Goal: Task Accomplishment & Management: Manage account settings

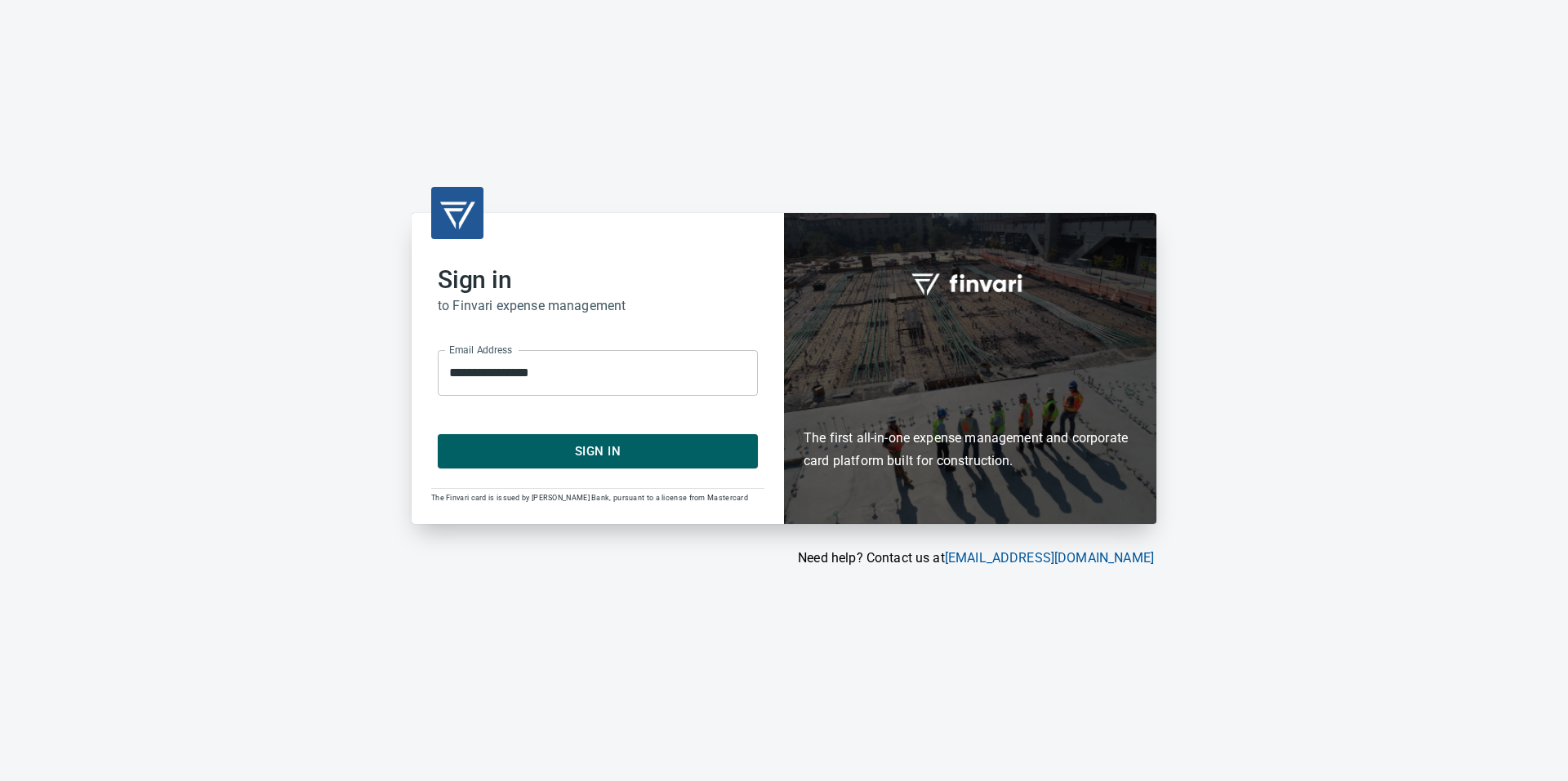
click at [570, 443] on span "Sign In" at bounding box center [598, 451] width 284 height 21
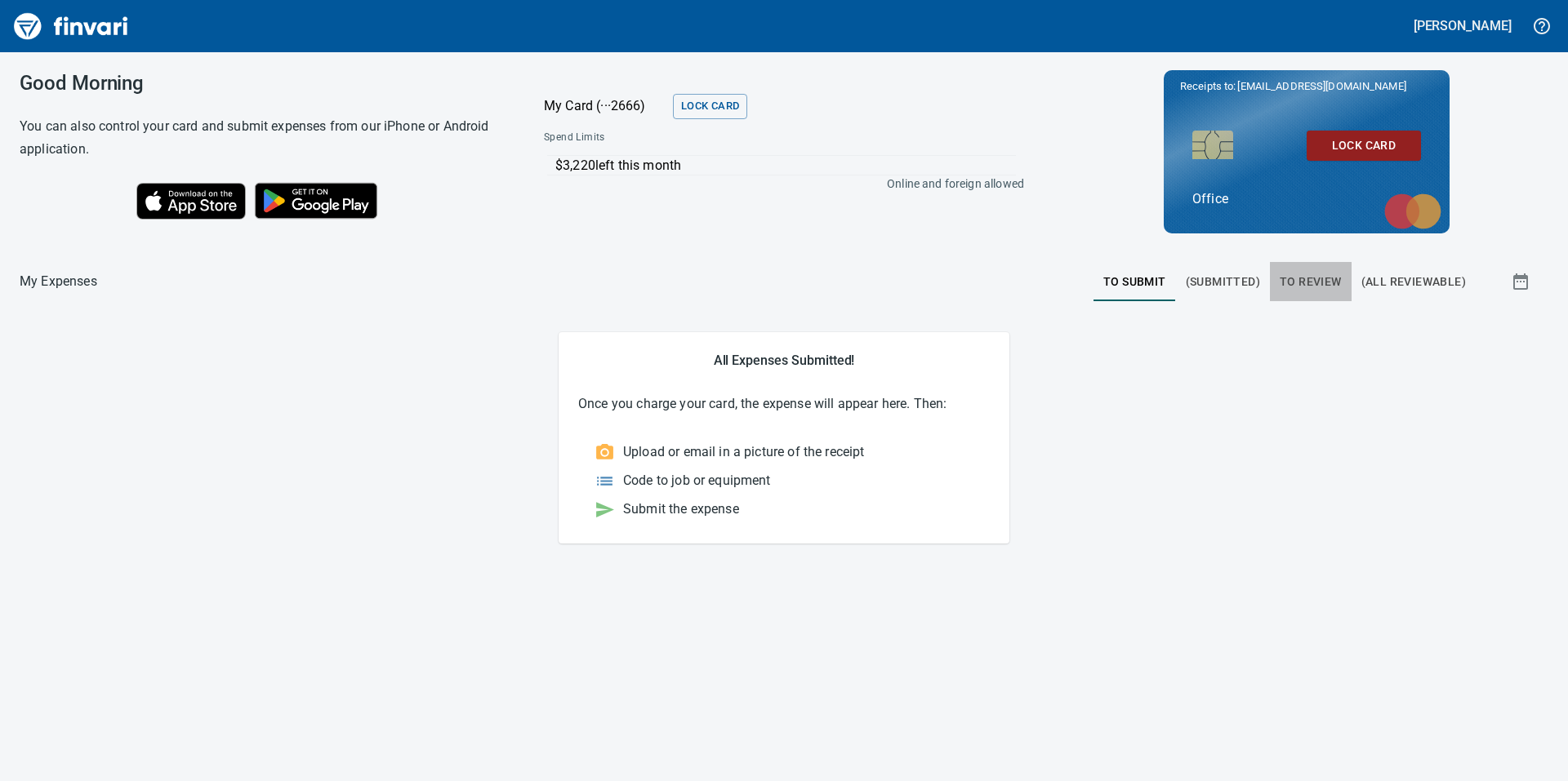
click at [1306, 282] on span "To Review" at bounding box center [1310, 281] width 62 height 20
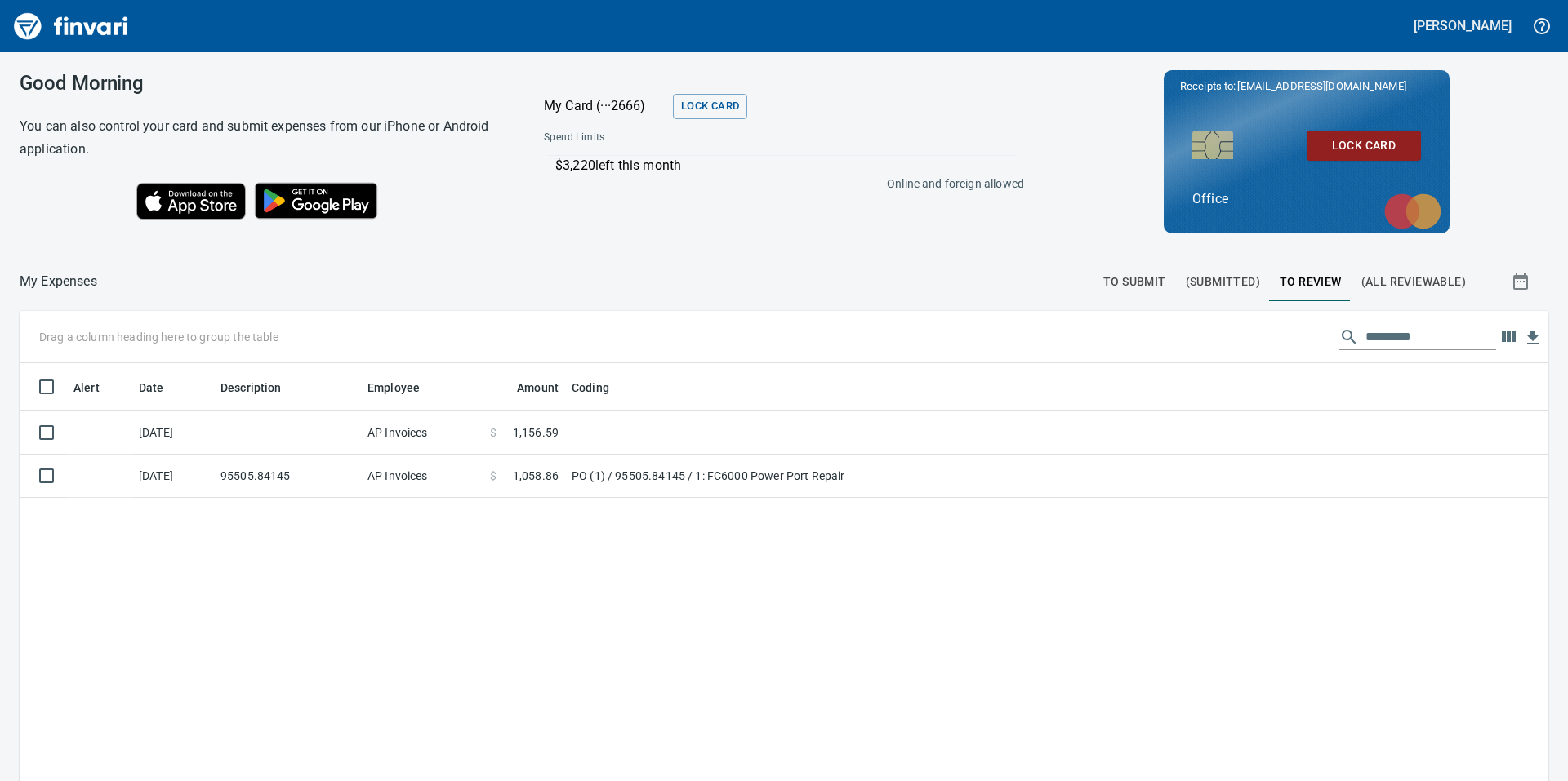
scroll to position [590, 1505]
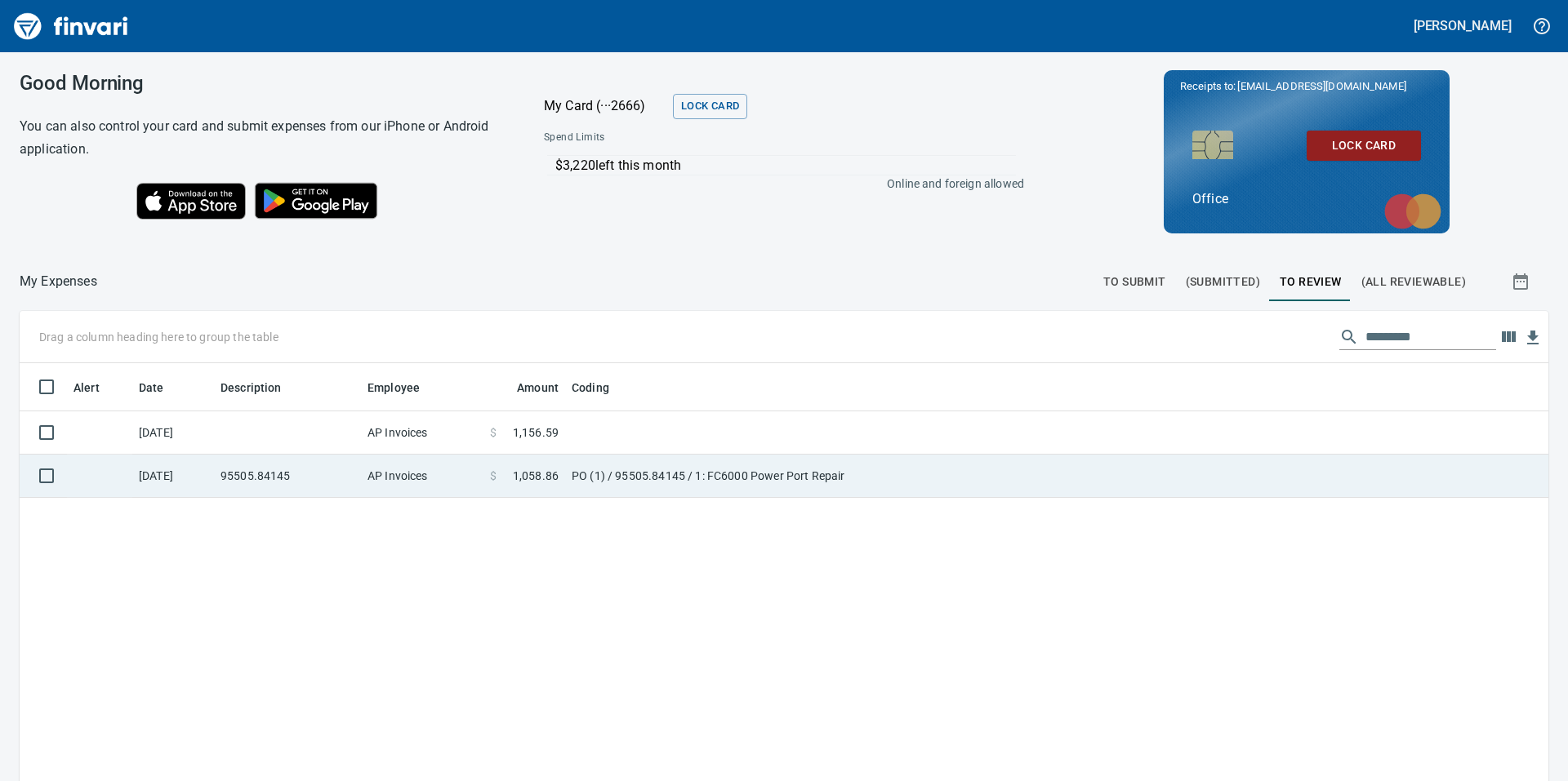
click at [696, 480] on td "PO (1) / 95505.84145 / 1: FC6000 Power Port Repair" at bounding box center [769, 476] width 408 height 43
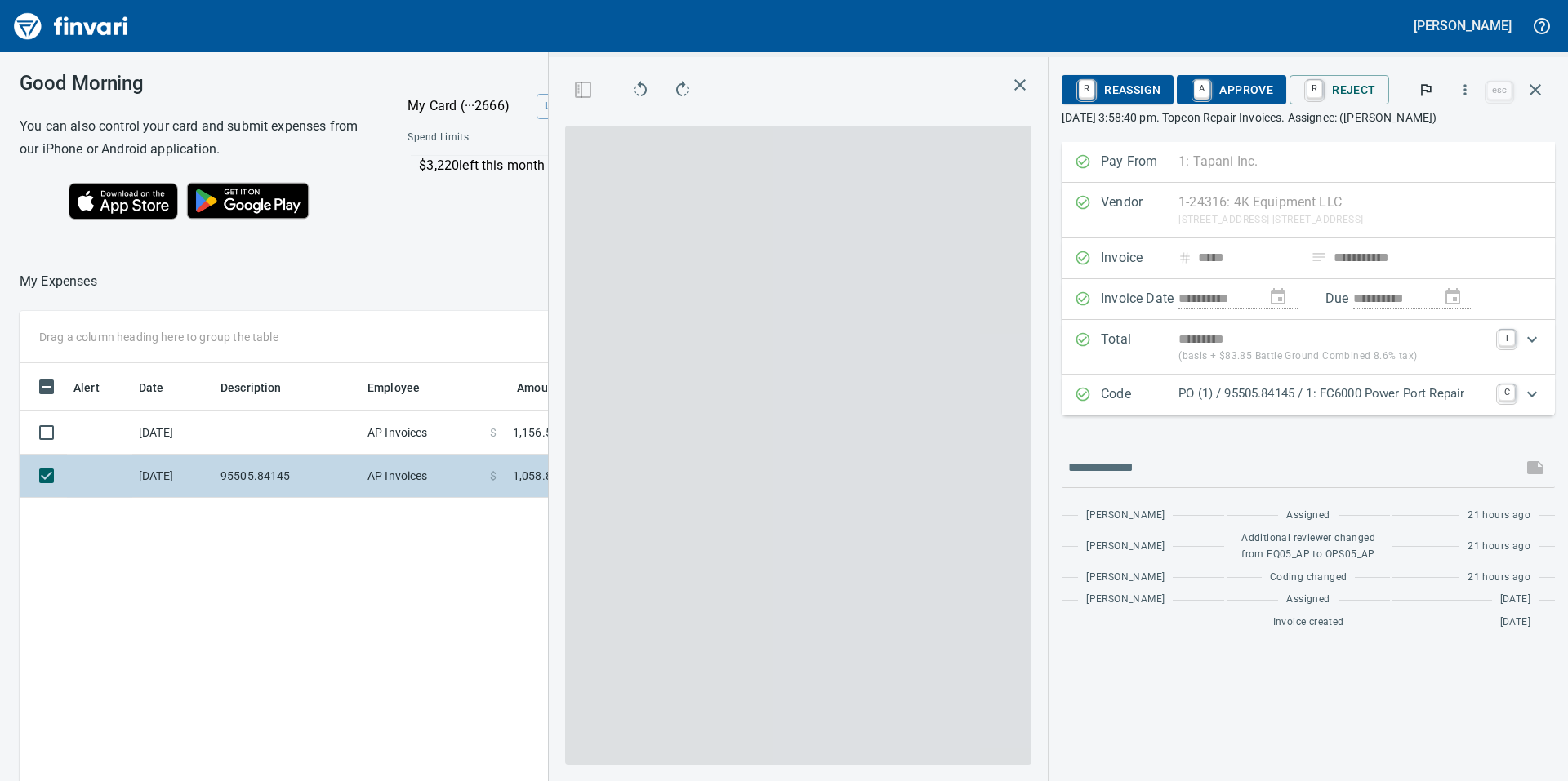
scroll to position [590, 1096]
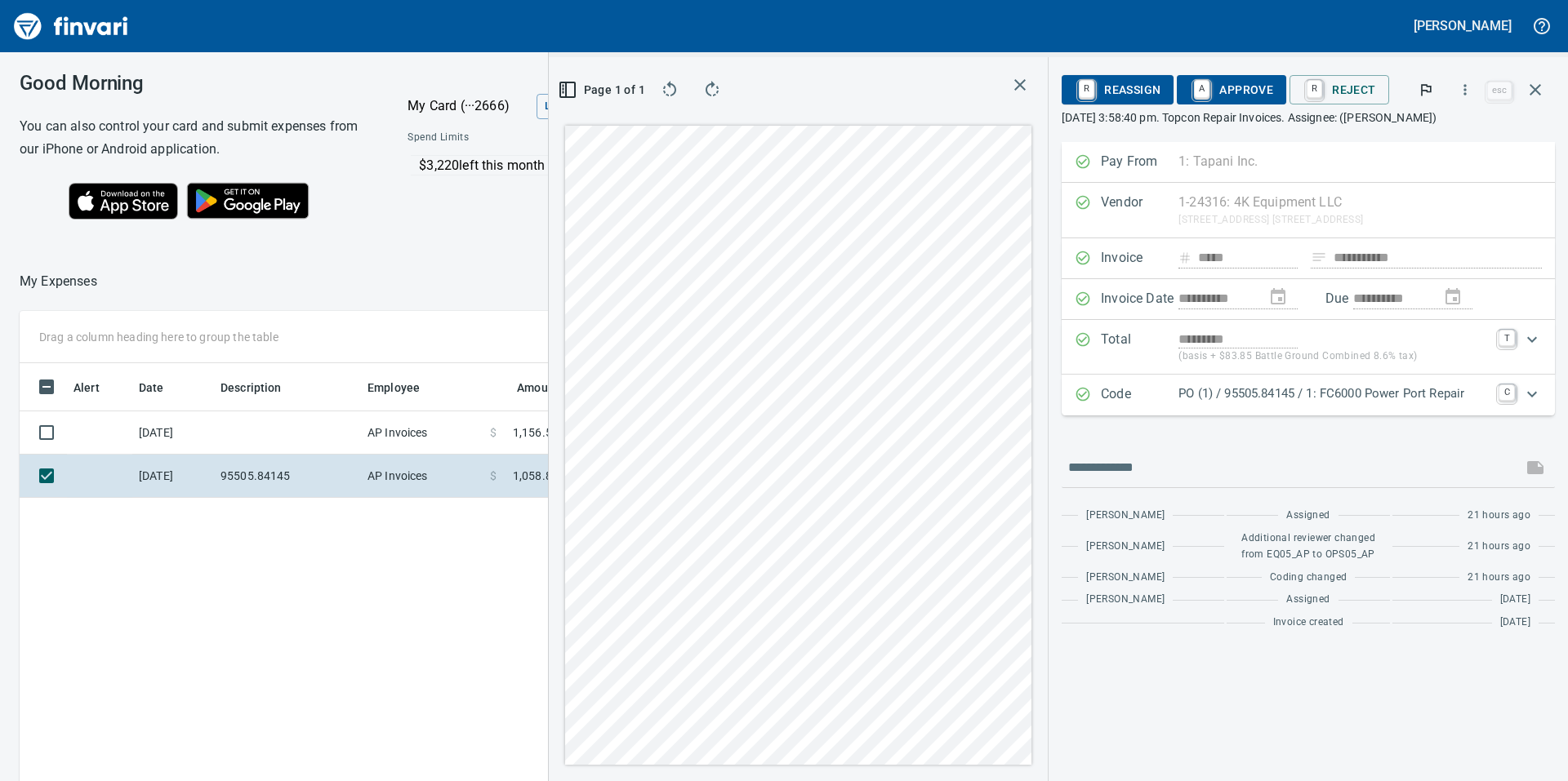
click at [1540, 391] on icon "Expand" at bounding box center [1532, 394] width 19 height 19
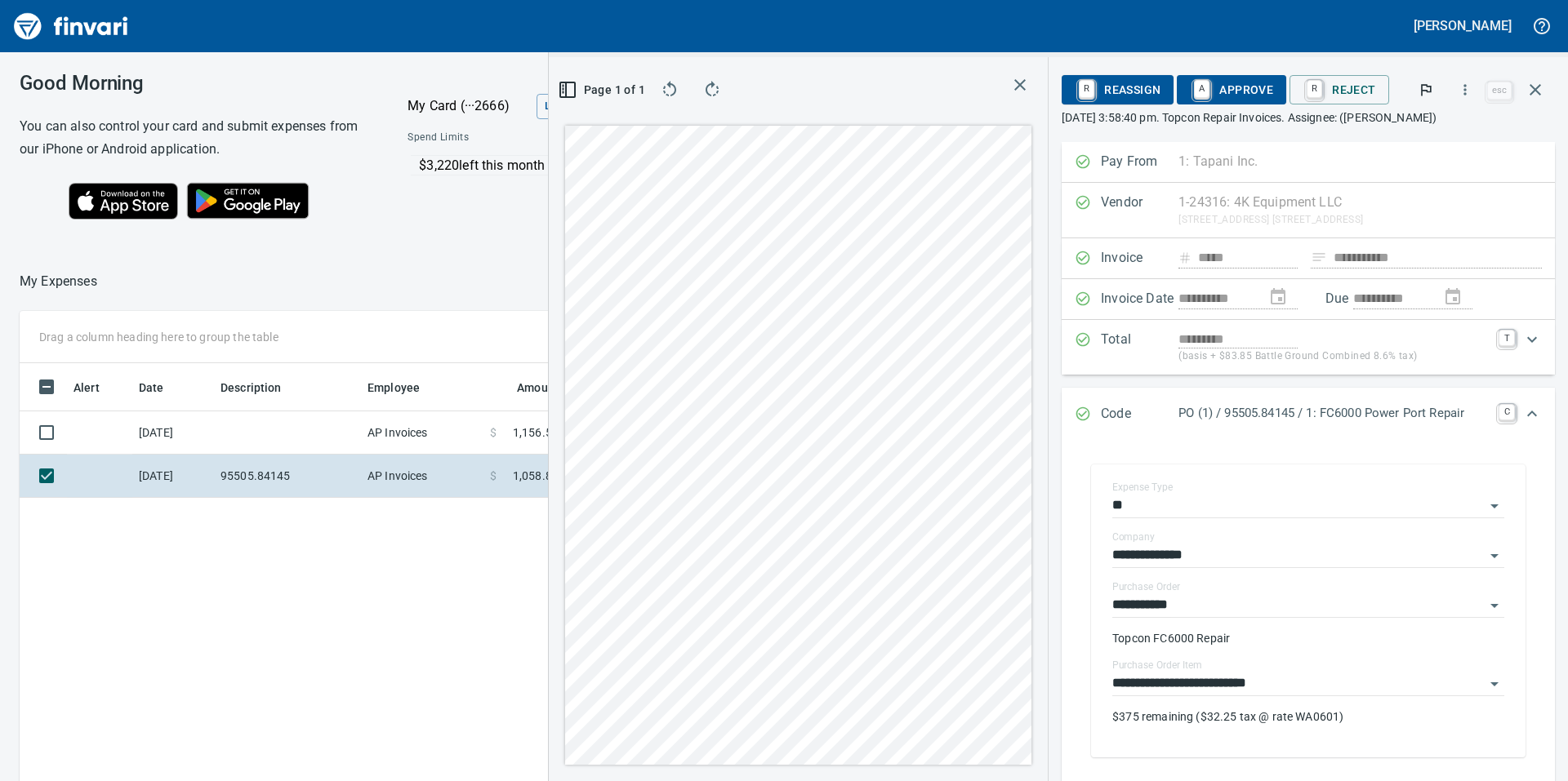
scroll to position [280, 0]
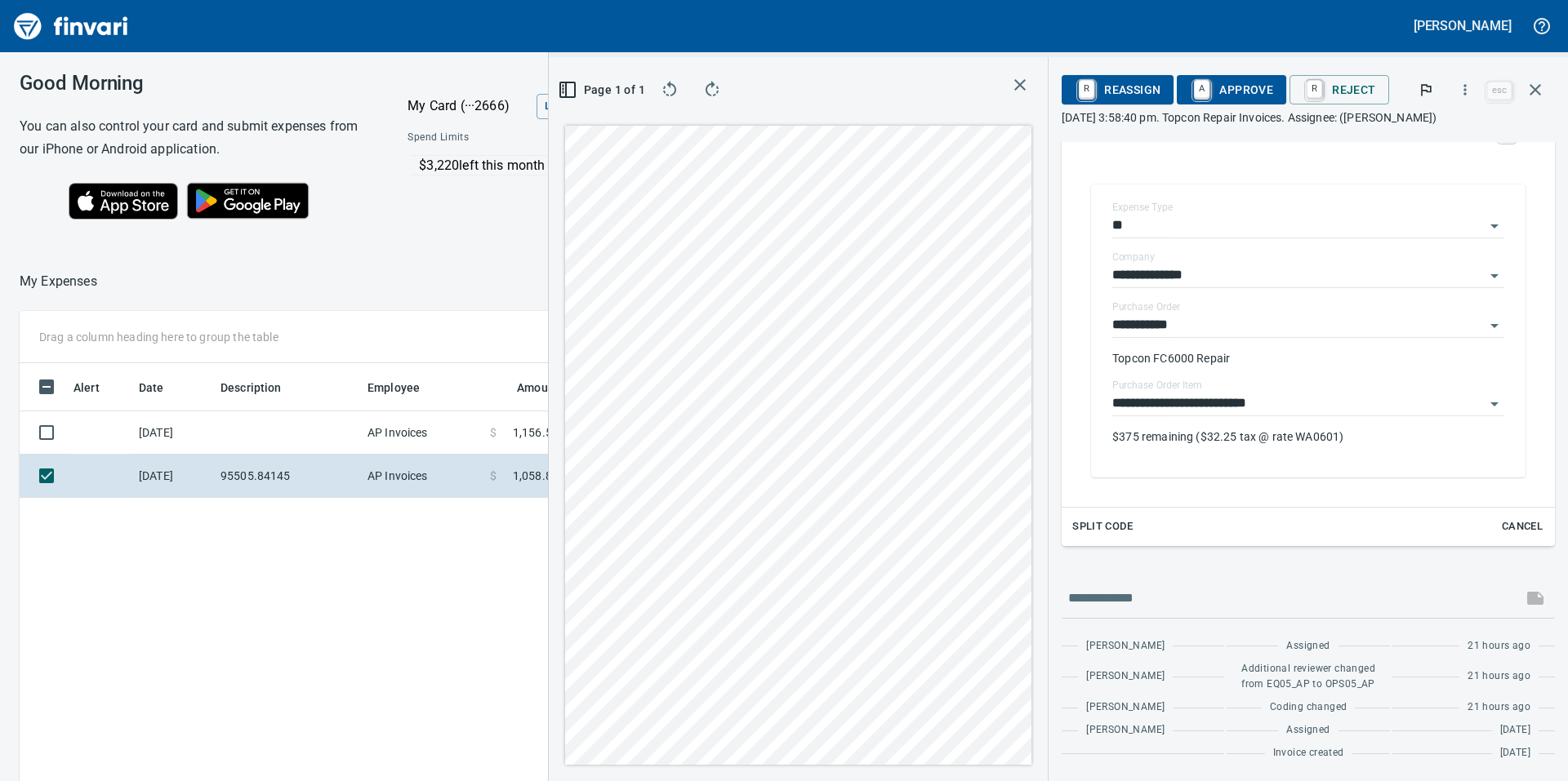
click at [1105, 523] on span "Split Code" at bounding box center [1102, 526] width 61 height 19
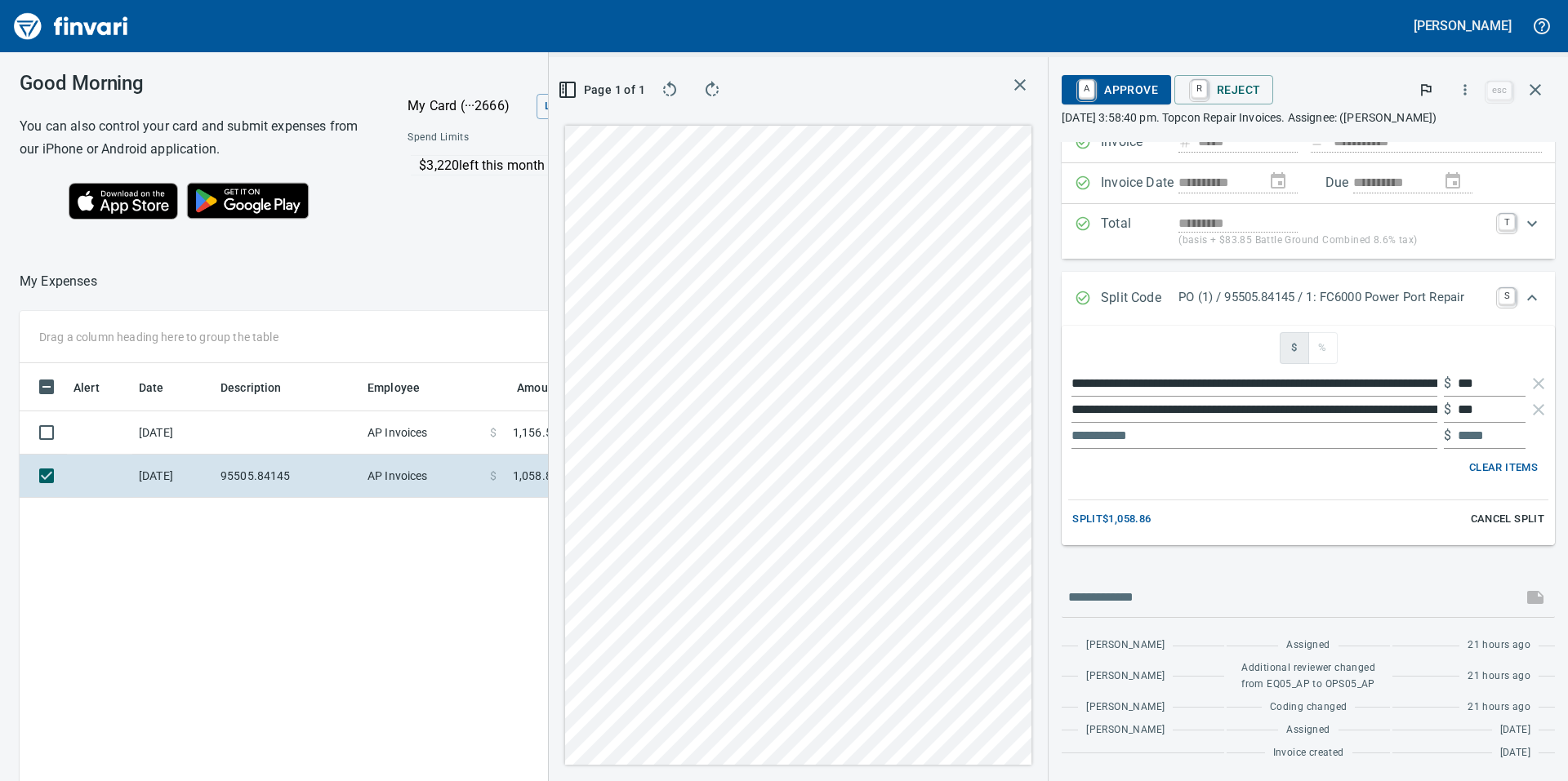
scroll to position [115, 0]
click at [1524, 296] on icon "Expand" at bounding box center [1532, 298] width 19 height 19
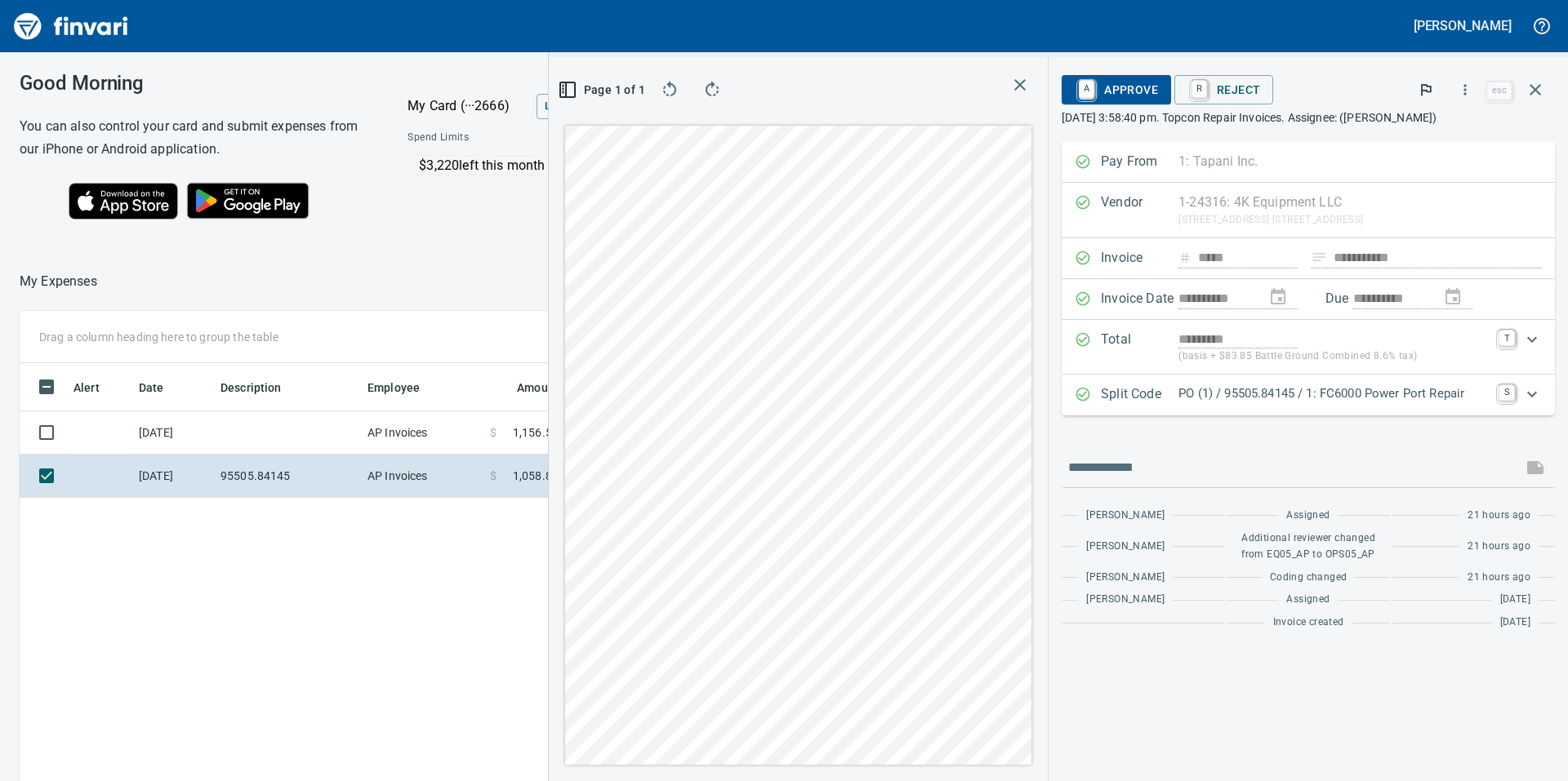
scroll to position [0, 0]
click at [1534, 333] on icon "Expand" at bounding box center [1532, 339] width 19 height 19
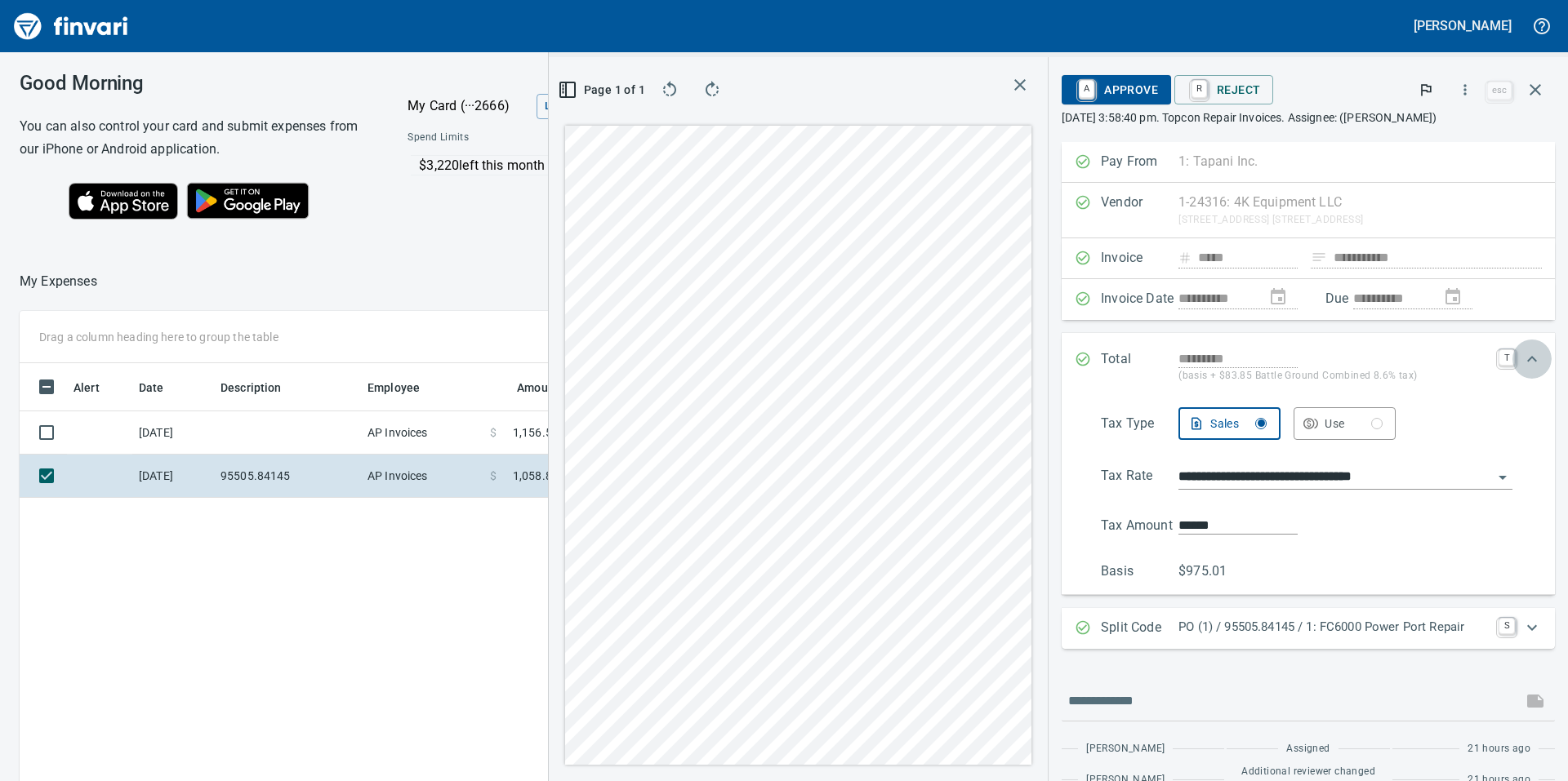
click at [1522, 356] on icon "Expand" at bounding box center [1532, 359] width 19 height 19
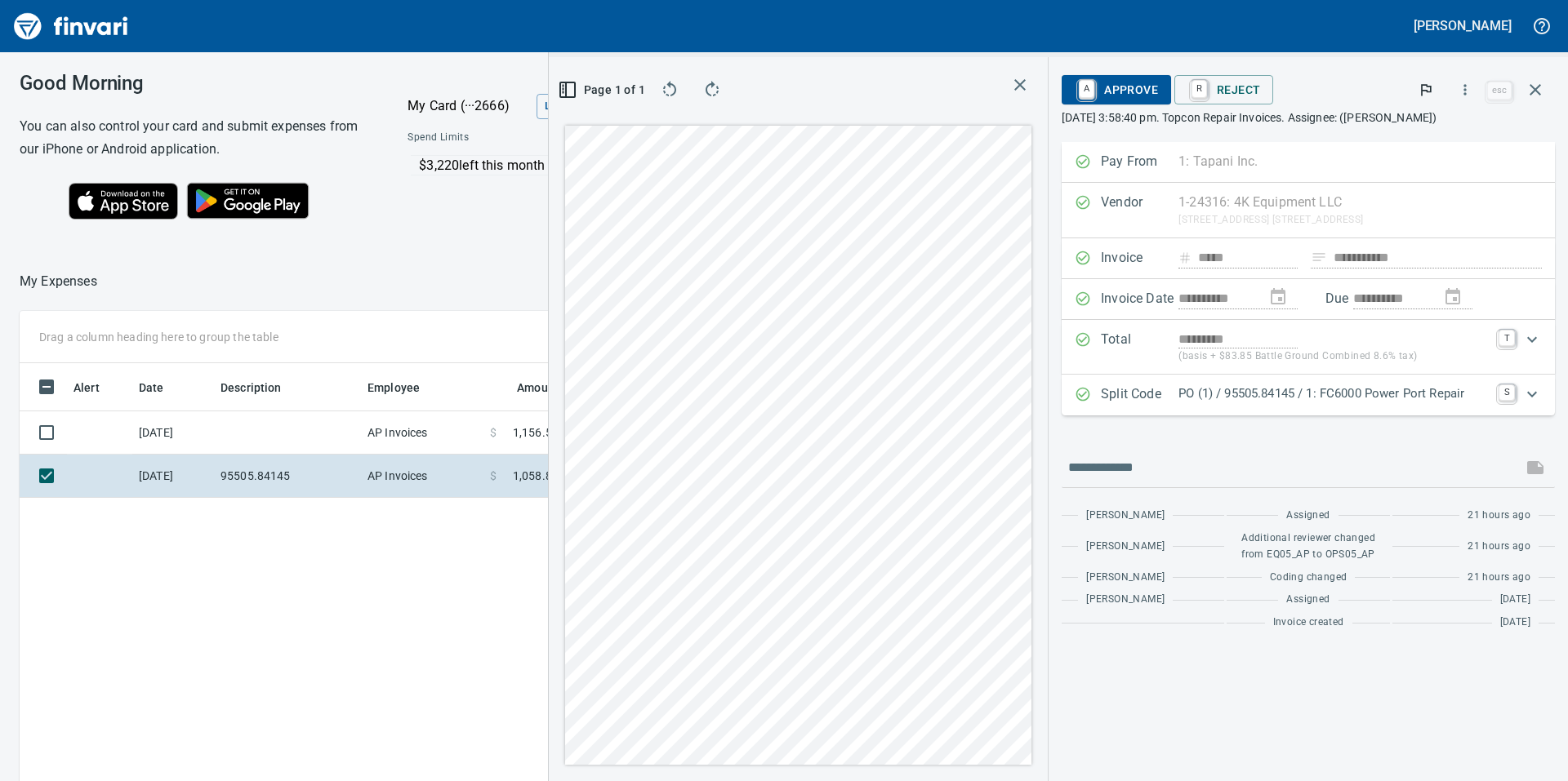
click at [1148, 91] on span "A Approve" at bounding box center [1116, 89] width 83 height 27
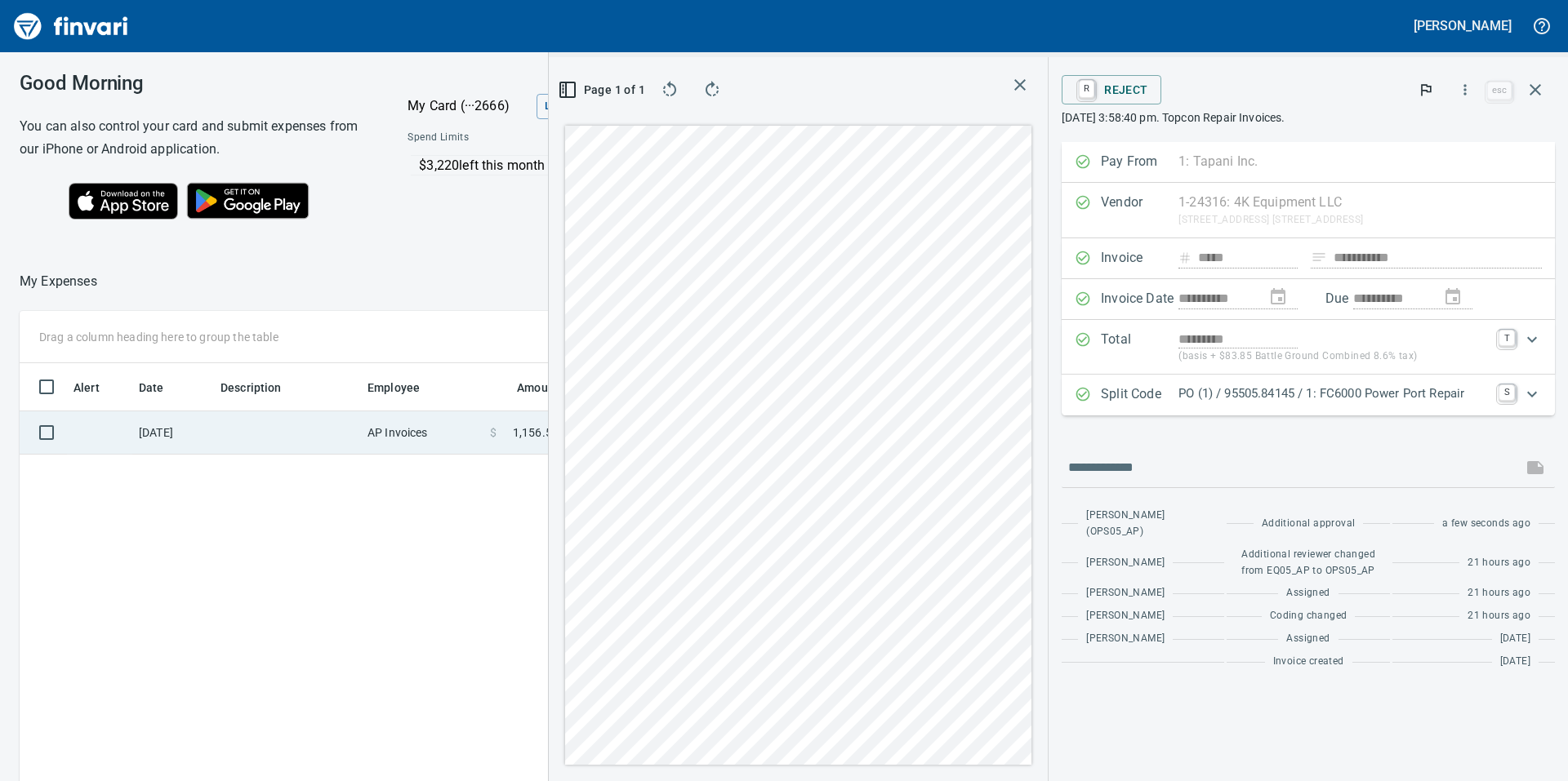
click at [380, 429] on td "AP Invoices" at bounding box center [422, 433] width 123 height 43
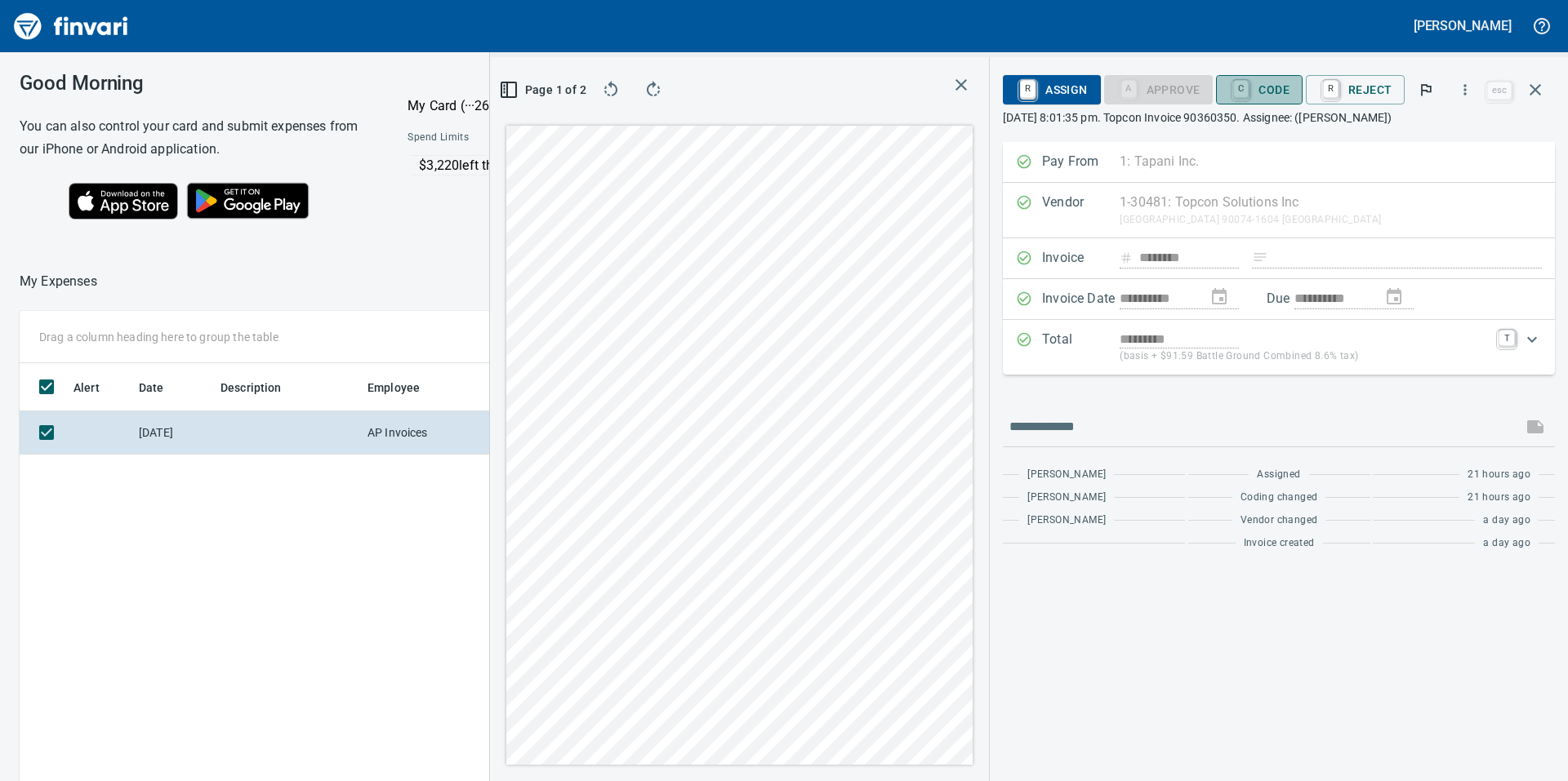
click at [1280, 88] on span "C Code" at bounding box center [1258, 89] width 61 height 27
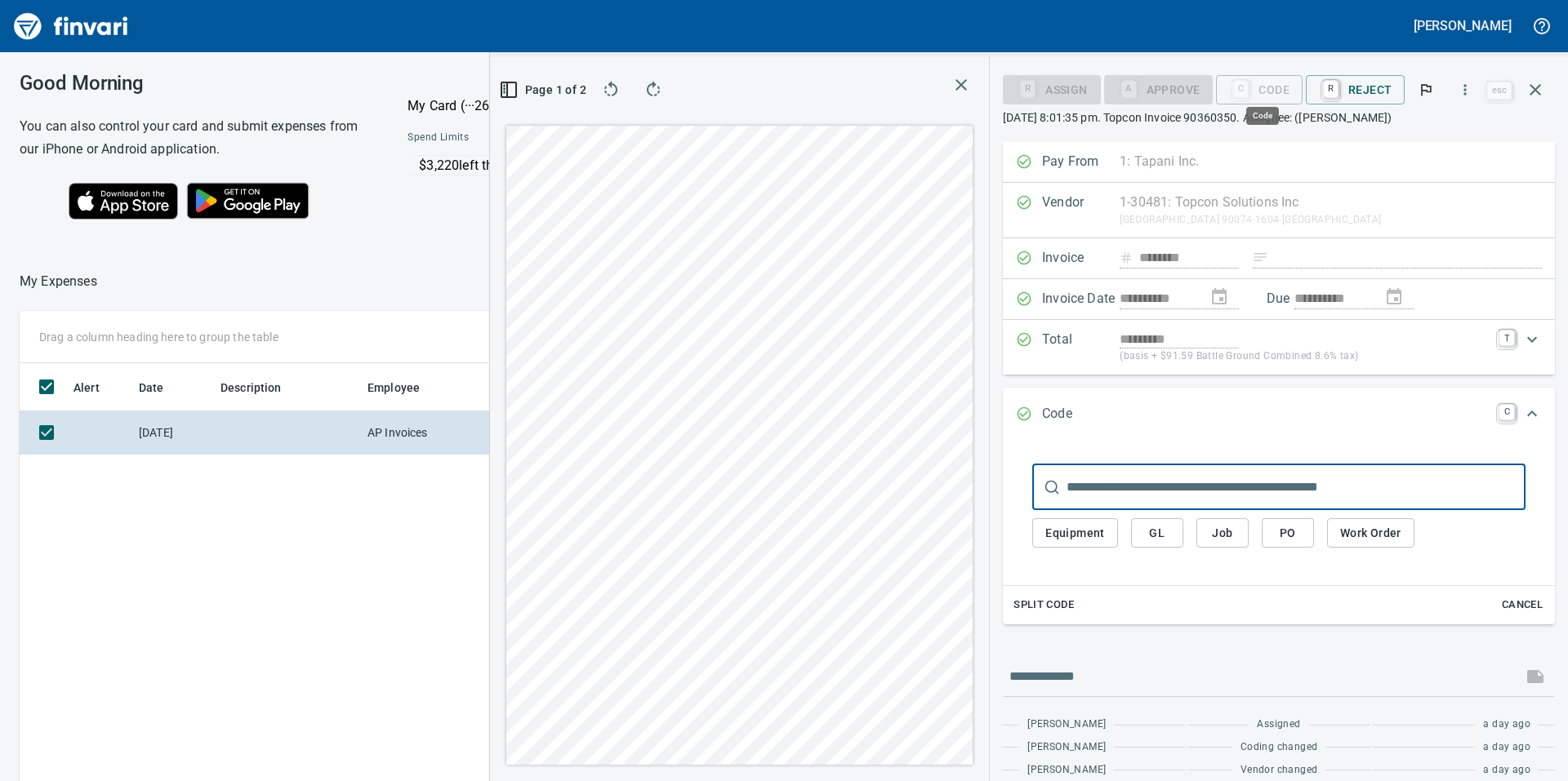
scroll to position [590, 1096]
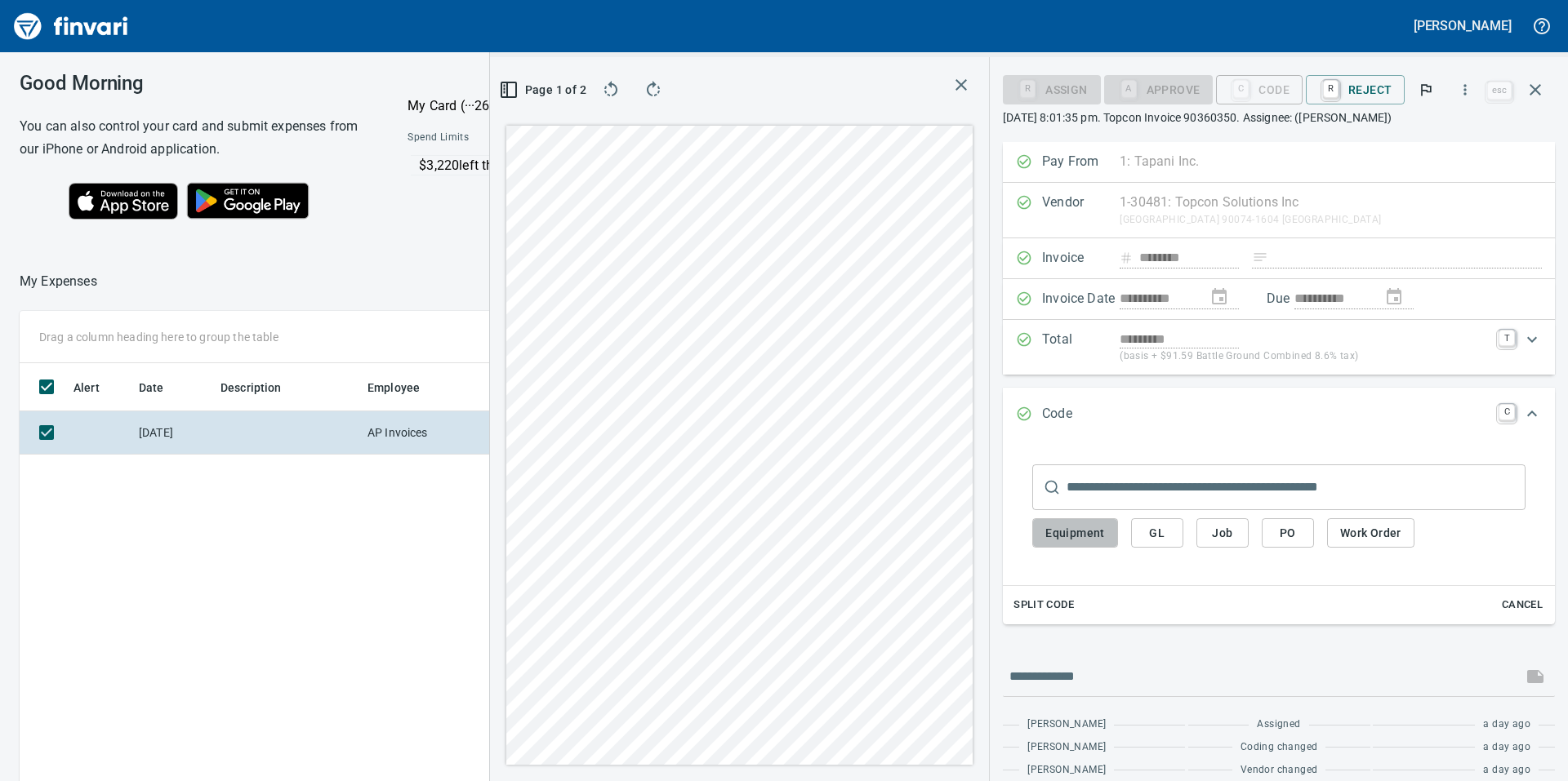
click at [1078, 528] on span "Equipment" at bounding box center [1075, 533] width 60 height 20
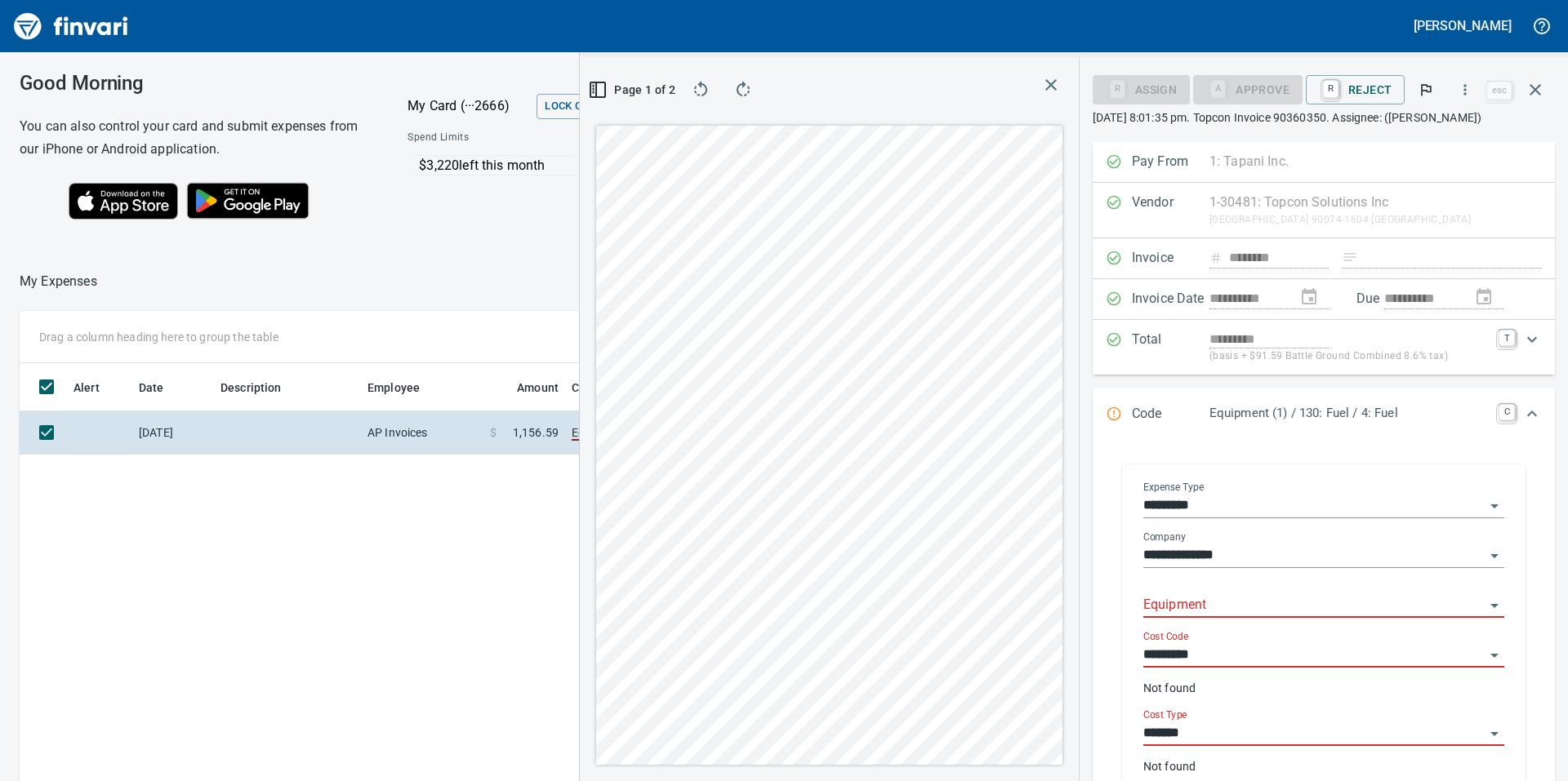
click at [1197, 605] on input "Equipment" at bounding box center [1313, 606] width 341 height 23
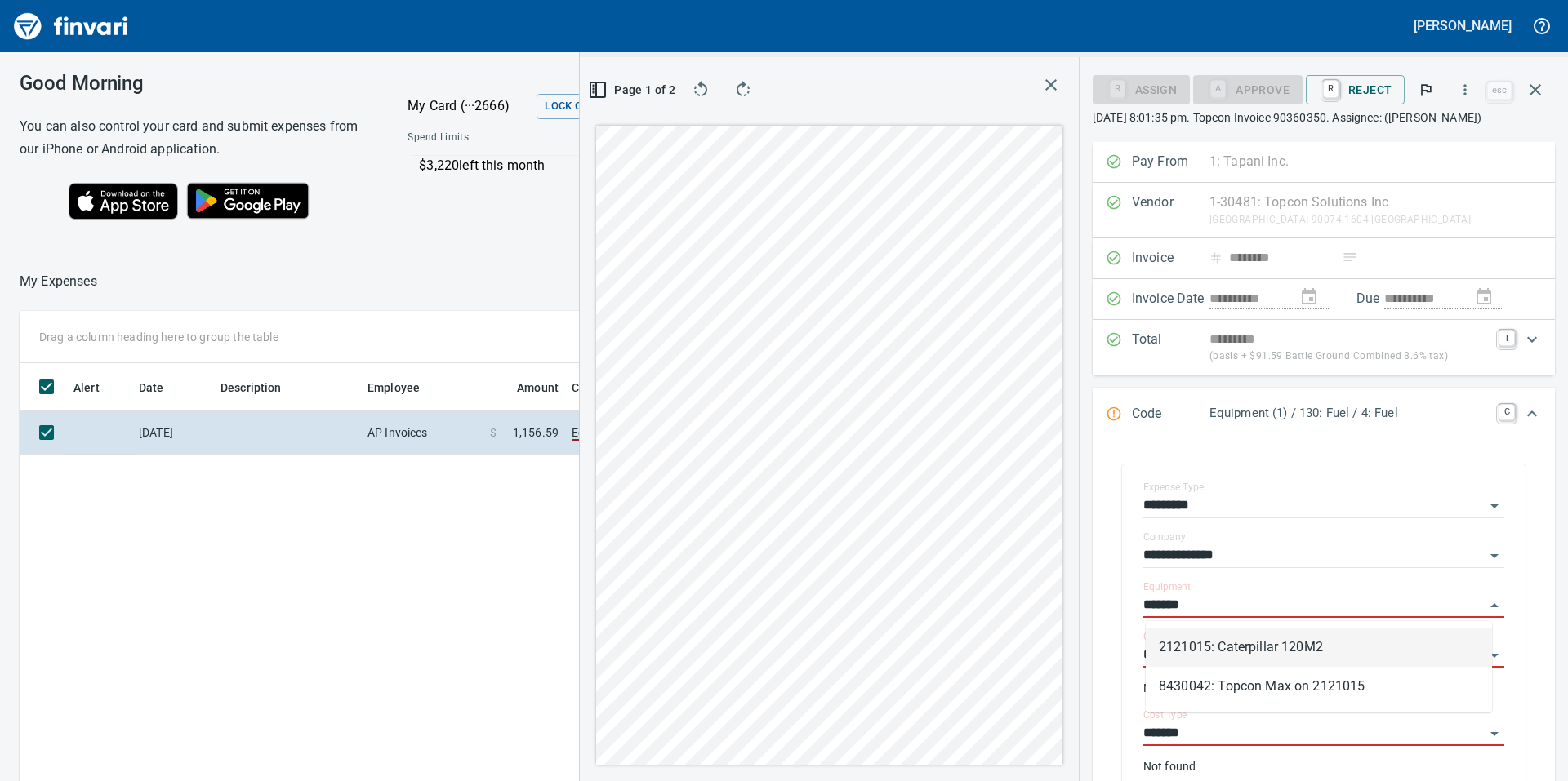
click at [1255, 648] on li "2121015: Caterpillar 120M2" at bounding box center [1318, 647] width 347 height 39
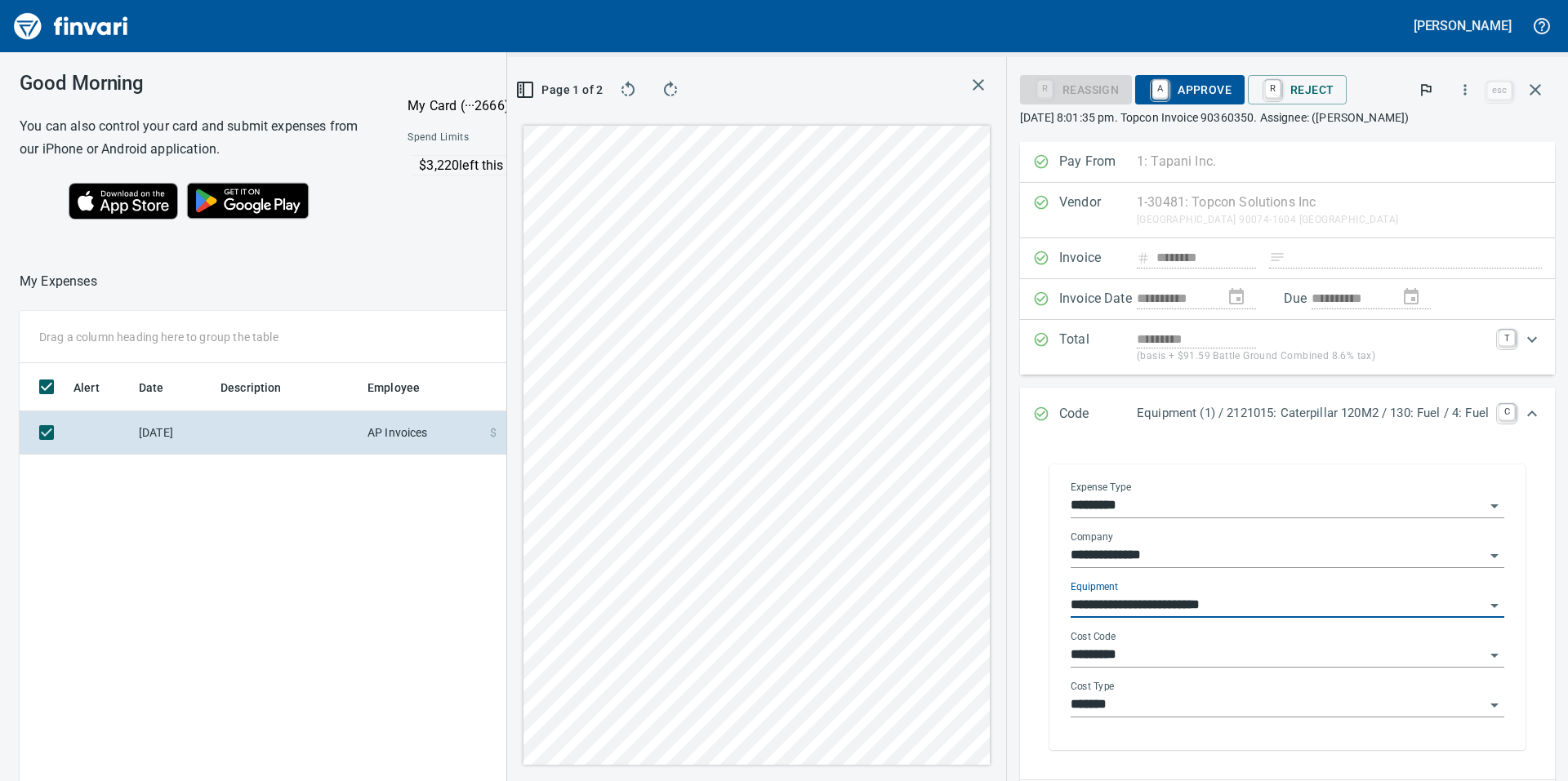
type input "**********"
click at [1183, 647] on input "*********" at bounding box center [1277, 656] width 414 height 23
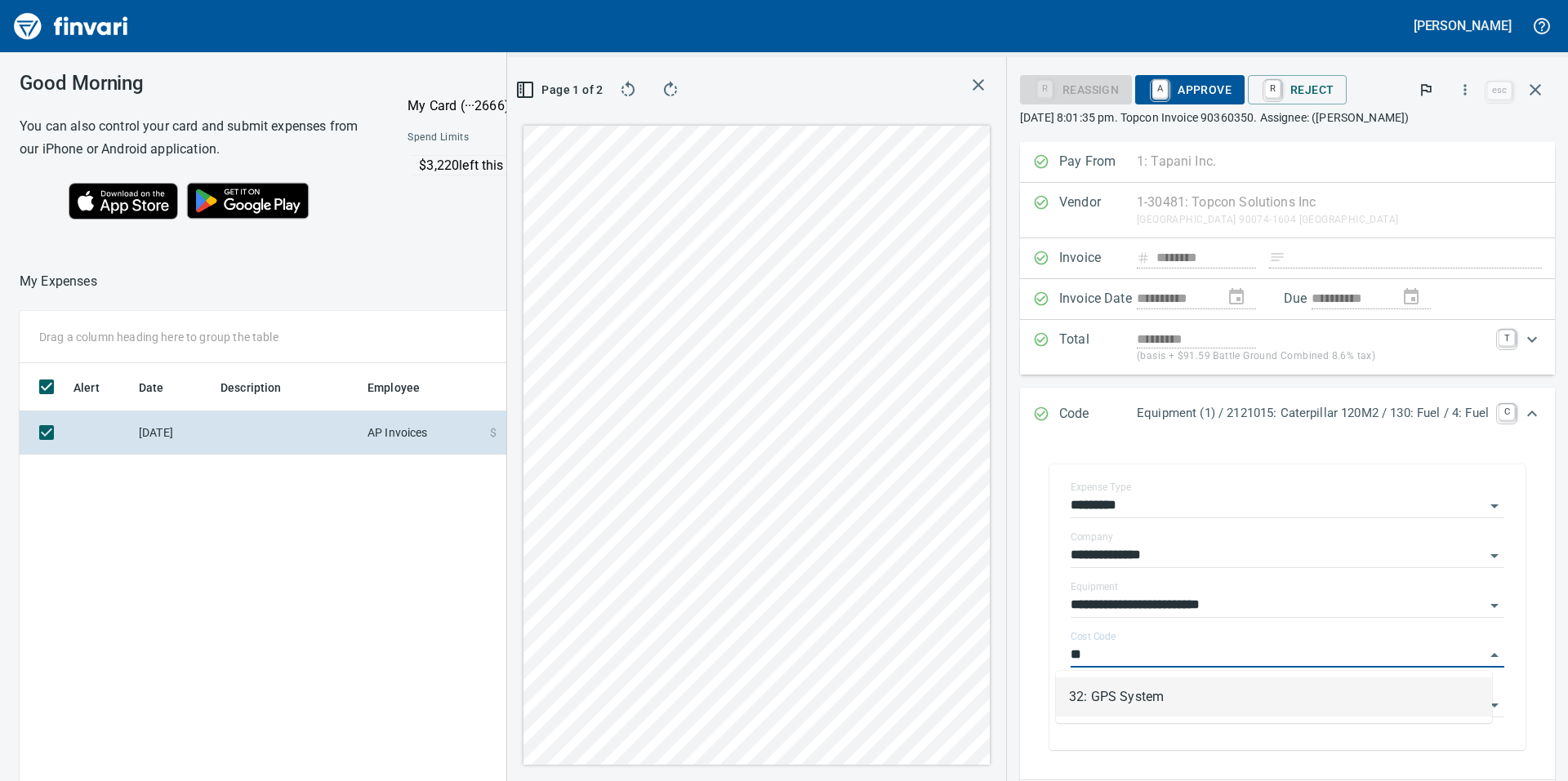
click at [1161, 703] on li "32: GPS System" at bounding box center [1273, 697] width 436 height 39
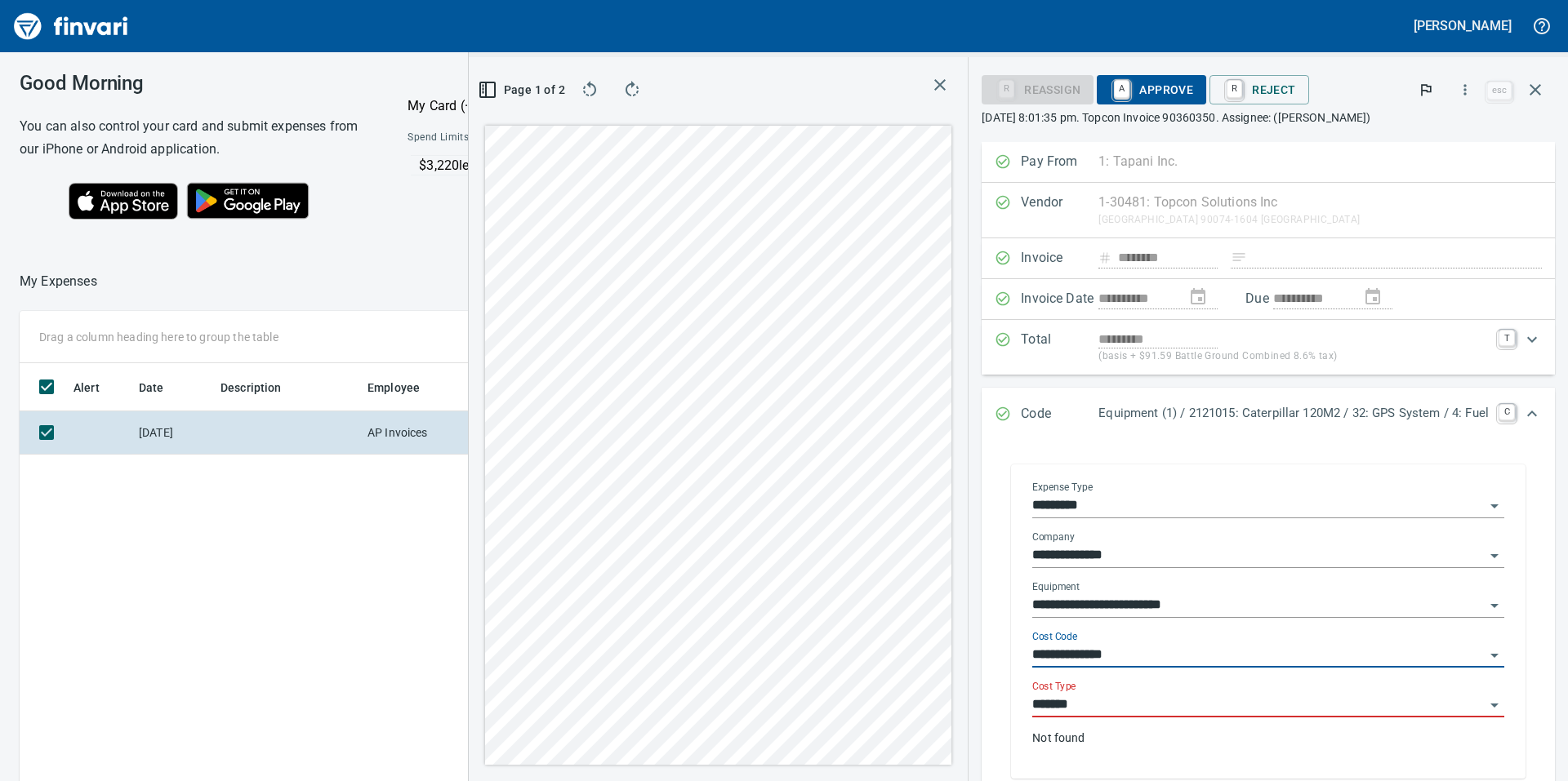
type input "**********"
click at [1160, 710] on input "*******" at bounding box center [1258, 705] width 452 height 23
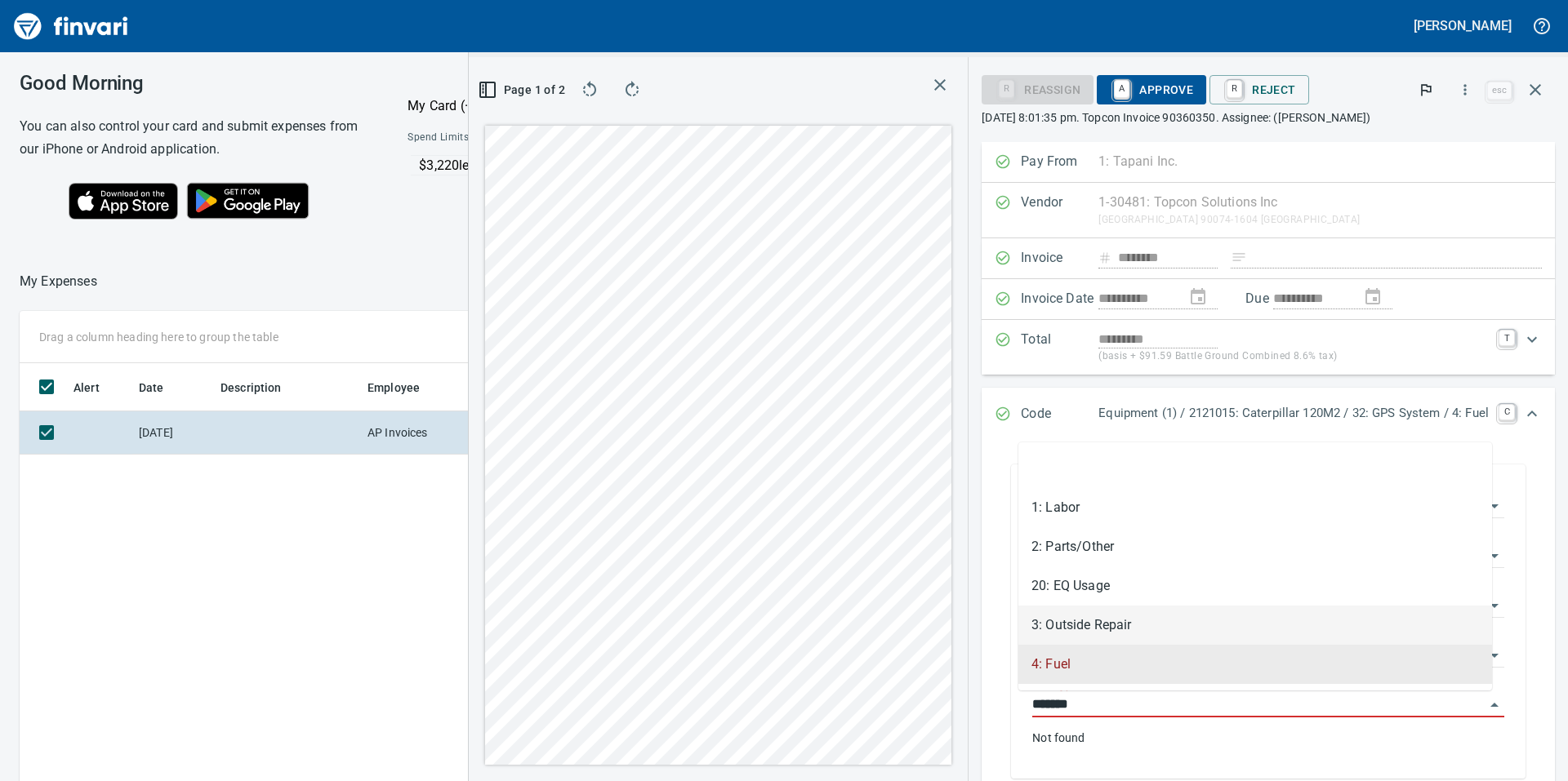
click at [1103, 622] on li "3: Outside Repair" at bounding box center [1255, 625] width 474 height 39
type input "**********"
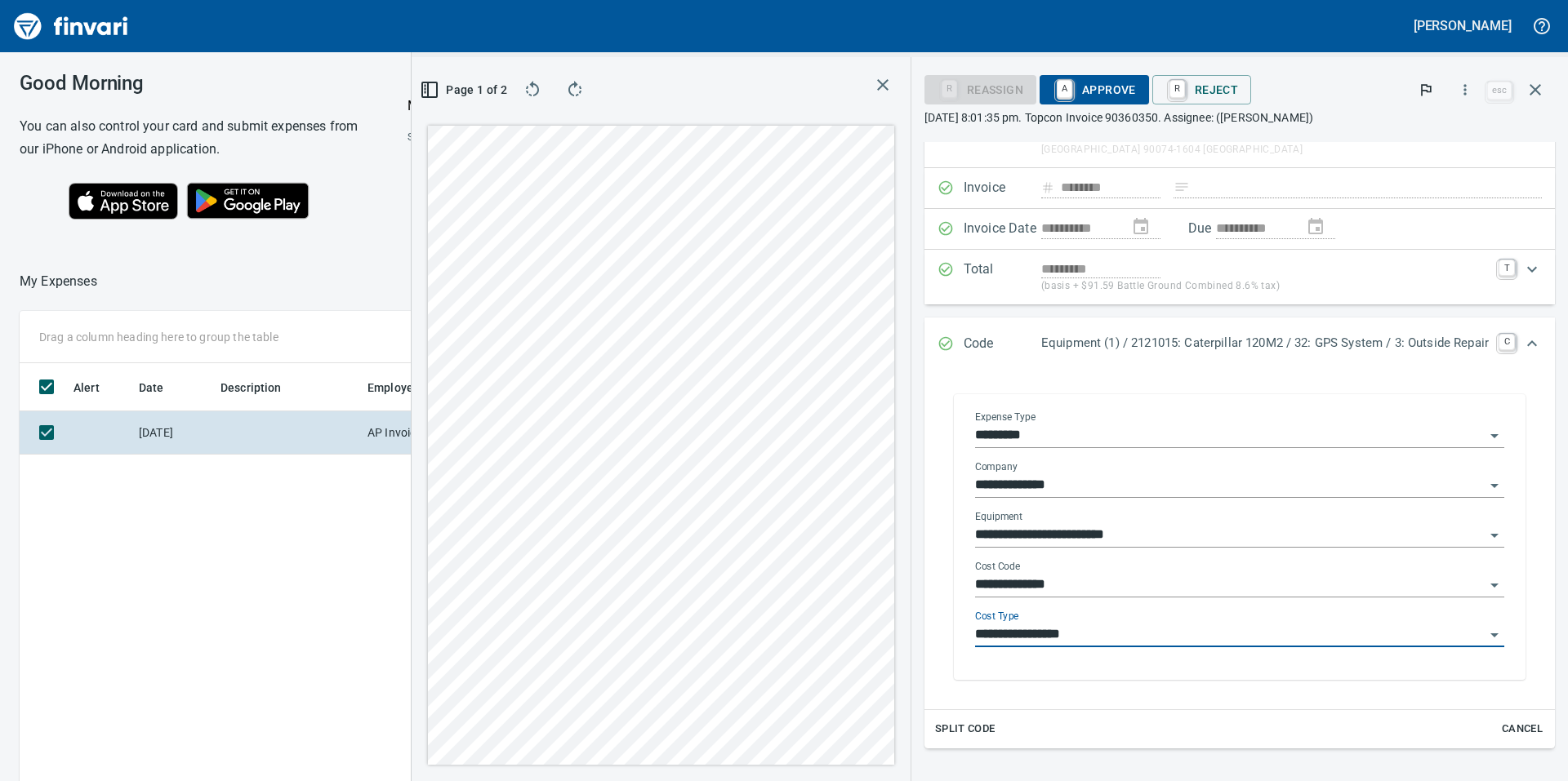
scroll to position [0, 0]
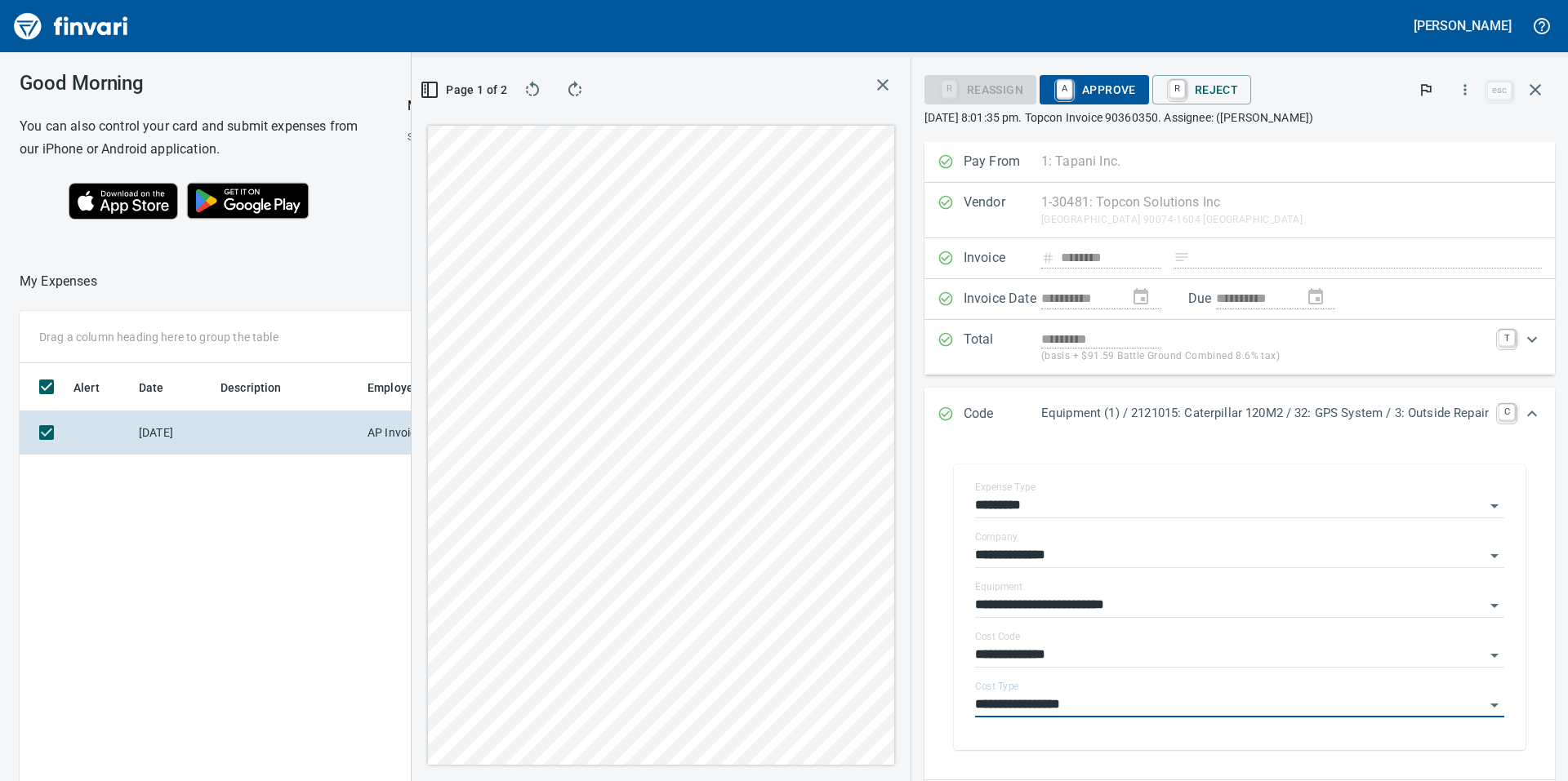
click at [1085, 93] on span "A Approve" at bounding box center [1094, 89] width 83 height 27
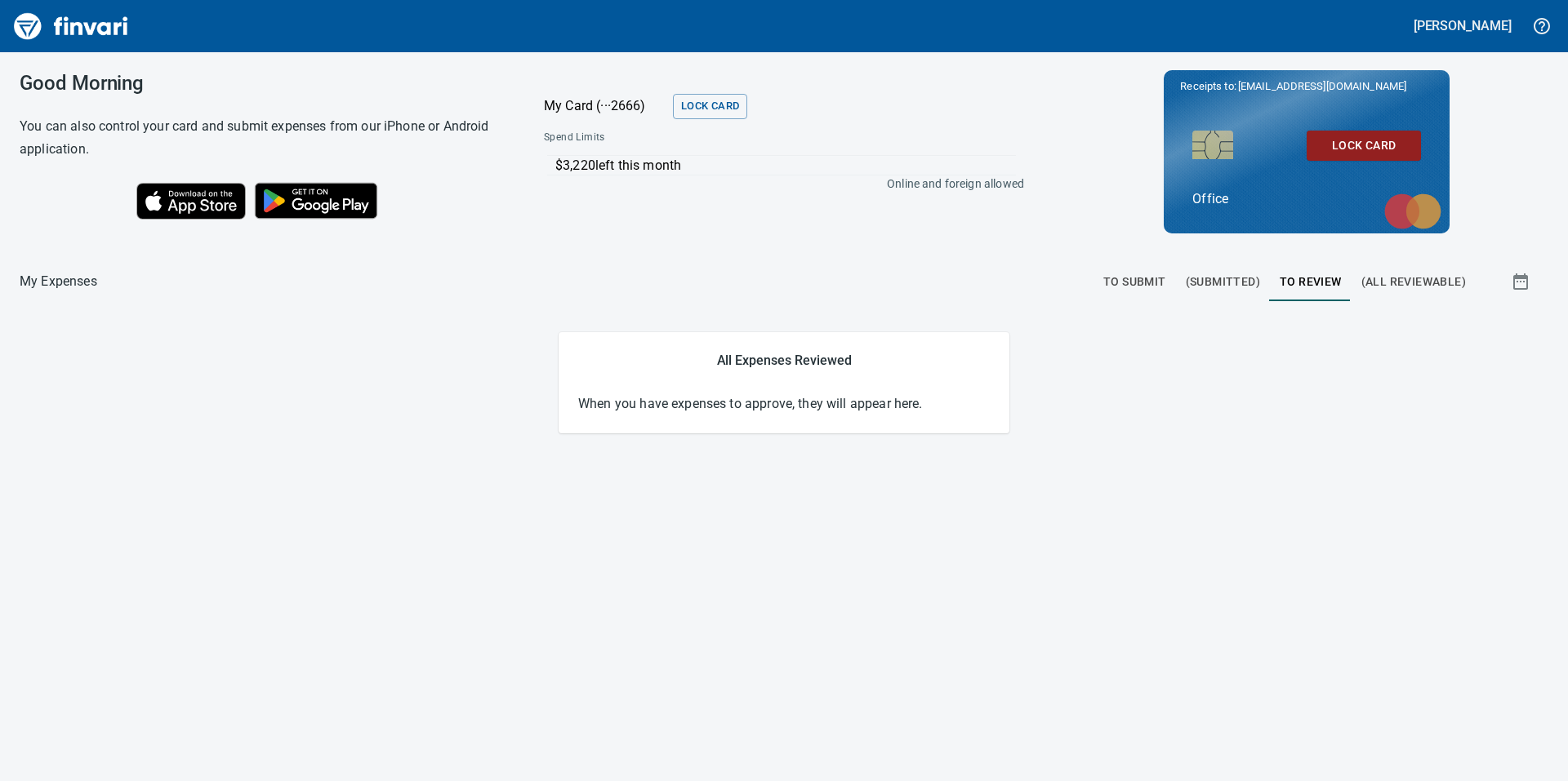
click at [553, 570] on div "Good Morning You can also control your card and submit expenses from our iPhone…" at bounding box center [784, 416] width 1568 height 729
